Goal: Task Accomplishment & Management: Manage account settings

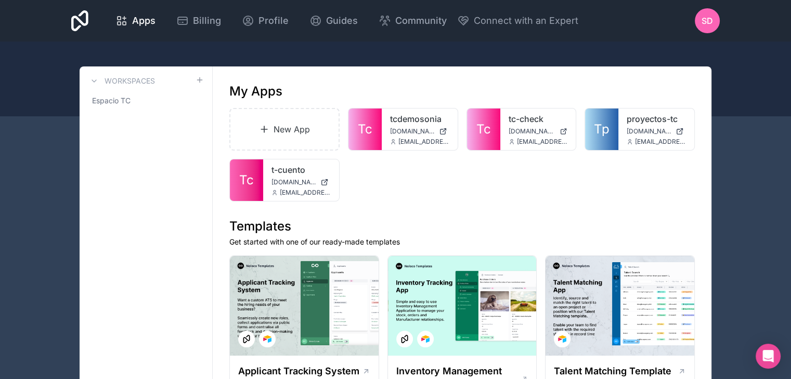
click at [710, 28] on div "SD" at bounding box center [706, 20] width 25 height 25
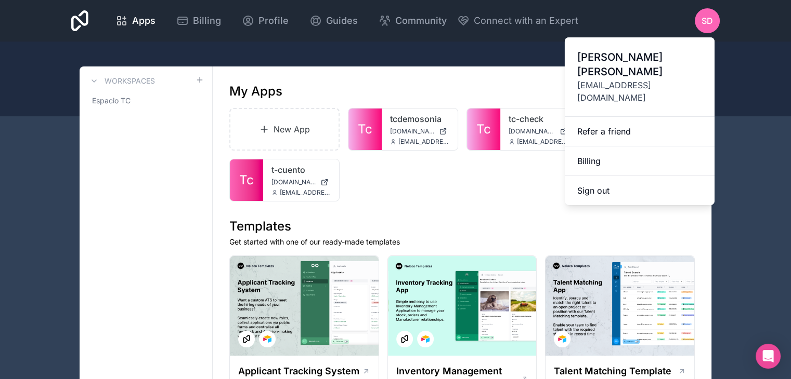
click at [640, 176] on button "Sign out" at bounding box center [639, 190] width 150 height 29
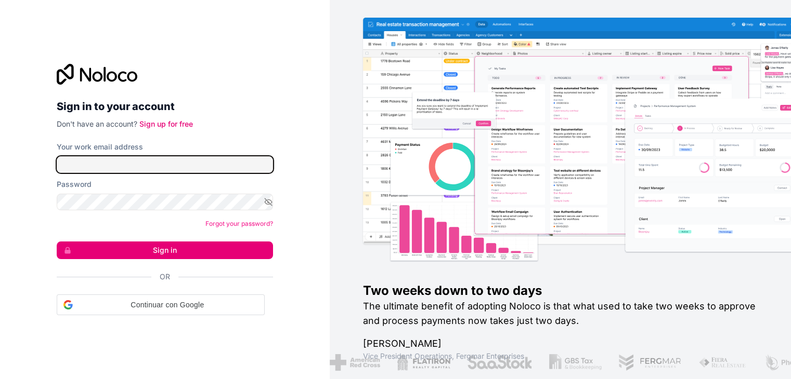
type input "[EMAIL_ADDRESS][DOMAIN_NAME]"
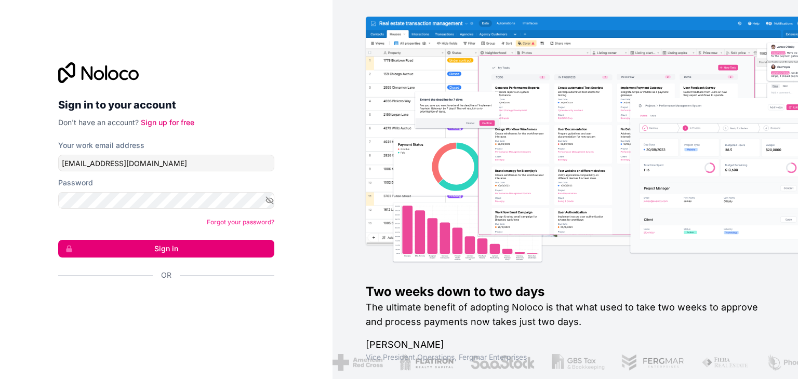
click at [178, 252] on button "Sign in" at bounding box center [166, 249] width 216 height 18
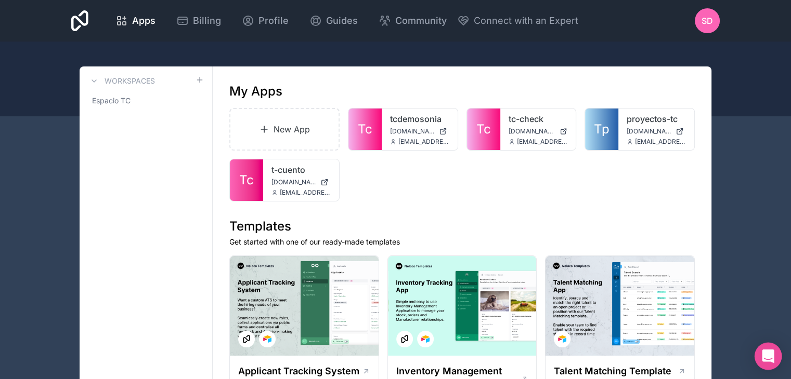
click at [769, 351] on icon "Open Intercom Messenger" at bounding box center [767, 357] width 12 height 14
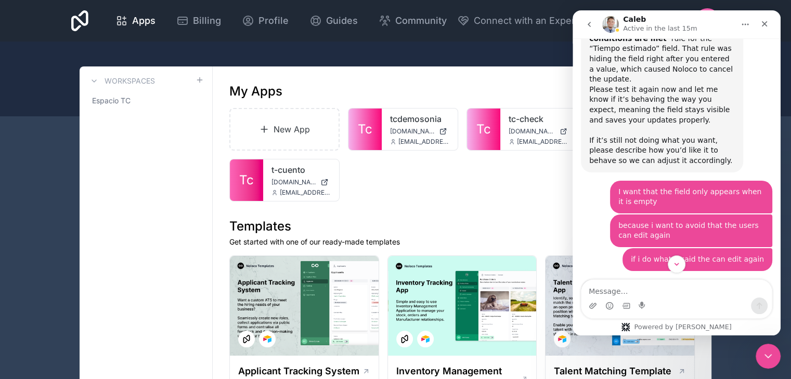
scroll to position [1319, 0]
